Goal: Navigation & Orientation: Find specific page/section

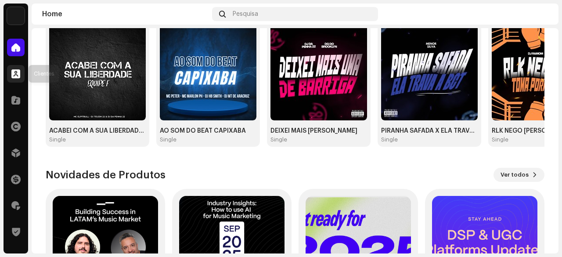
click at [15, 72] on span at bounding box center [15, 73] width 9 height 7
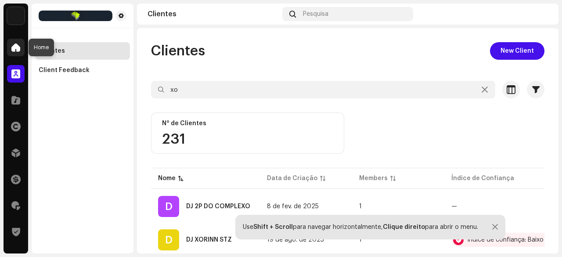
click at [18, 44] on span at bounding box center [15, 47] width 9 height 7
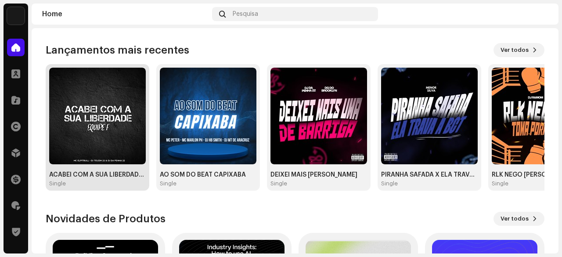
scroll to position [43, 0]
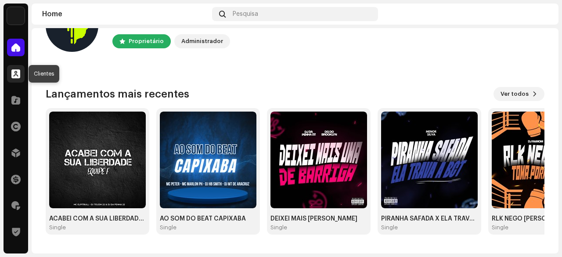
click at [15, 81] on div at bounding box center [16, 74] width 18 height 18
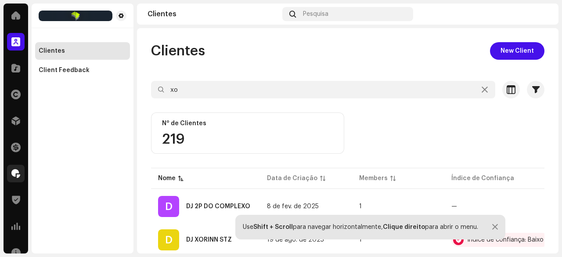
scroll to position [44, 0]
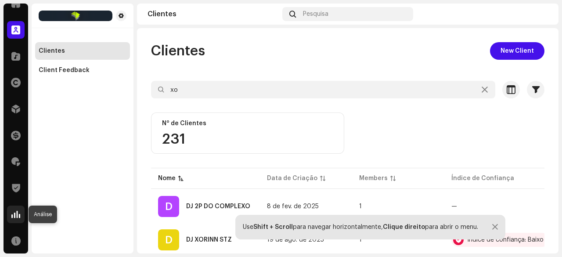
click at [15, 216] on span at bounding box center [15, 214] width 9 height 7
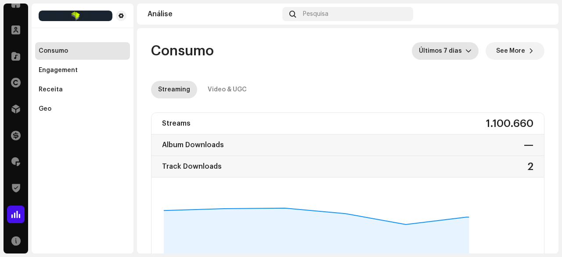
click at [437, 56] on span "Últimos 7 dias" at bounding box center [442, 51] width 47 height 18
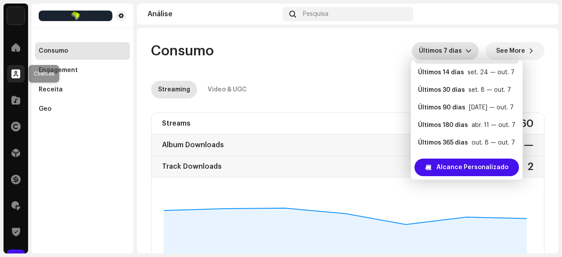
click at [13, 73] on span at bounding box center [15, 73] width 9 height 7
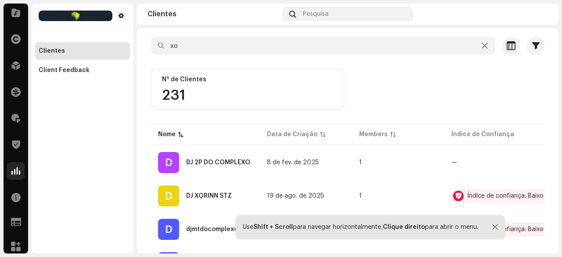
scroll to position [92, 0]
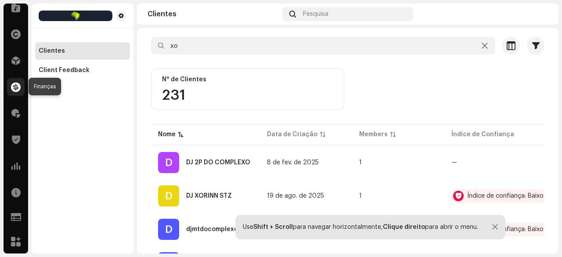
click at [15, 87] on span at bounding box center [16, 86] width 10 height 7
